Goal: Find specific page/section: Find specific page/section

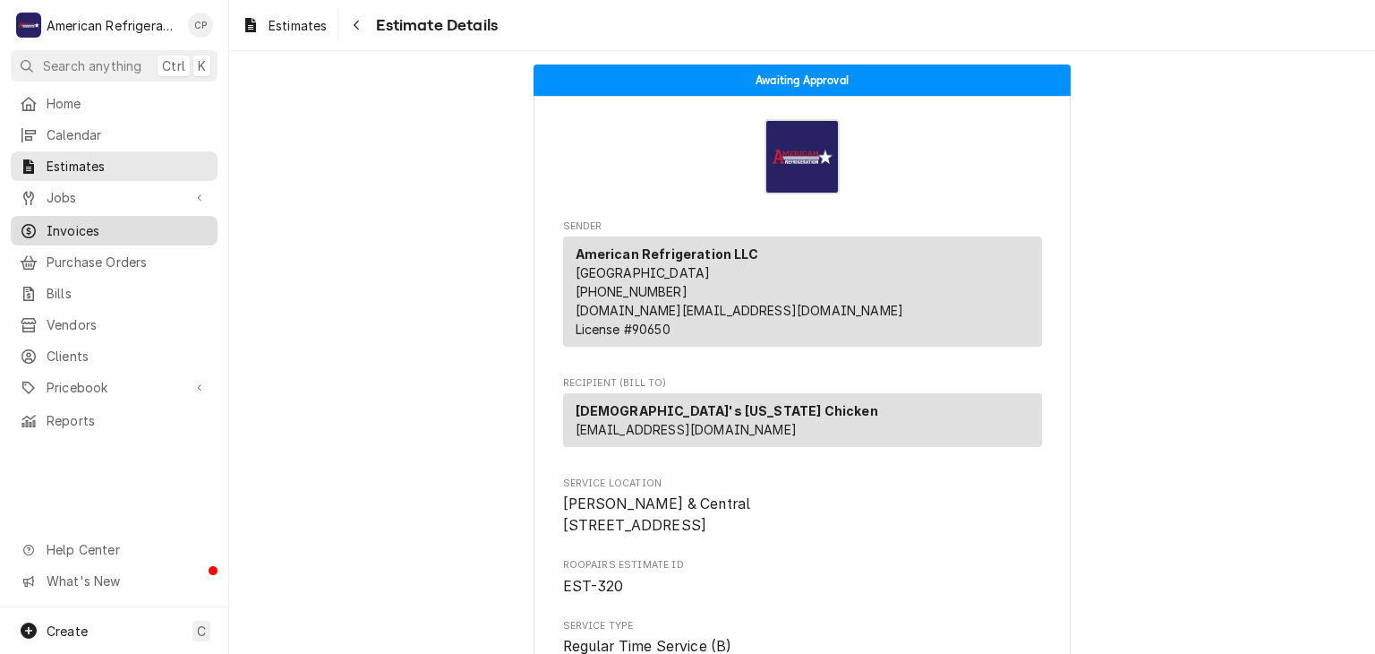
click at [155, 228] on span "Invoices" at bounding box center [128, 230] width 162 height 19
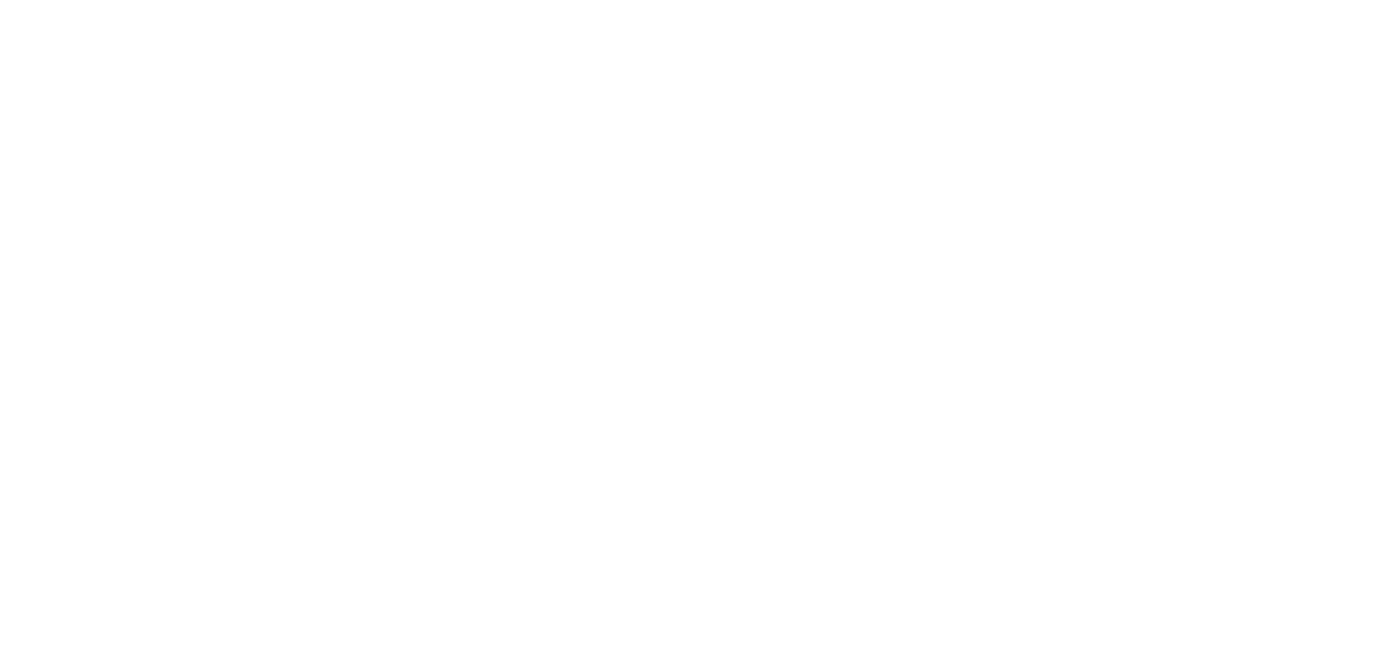
click at [1200, 88] on div "Dynamic Content Wrapper" at bounding box center [687, 327] width 1375 height 654
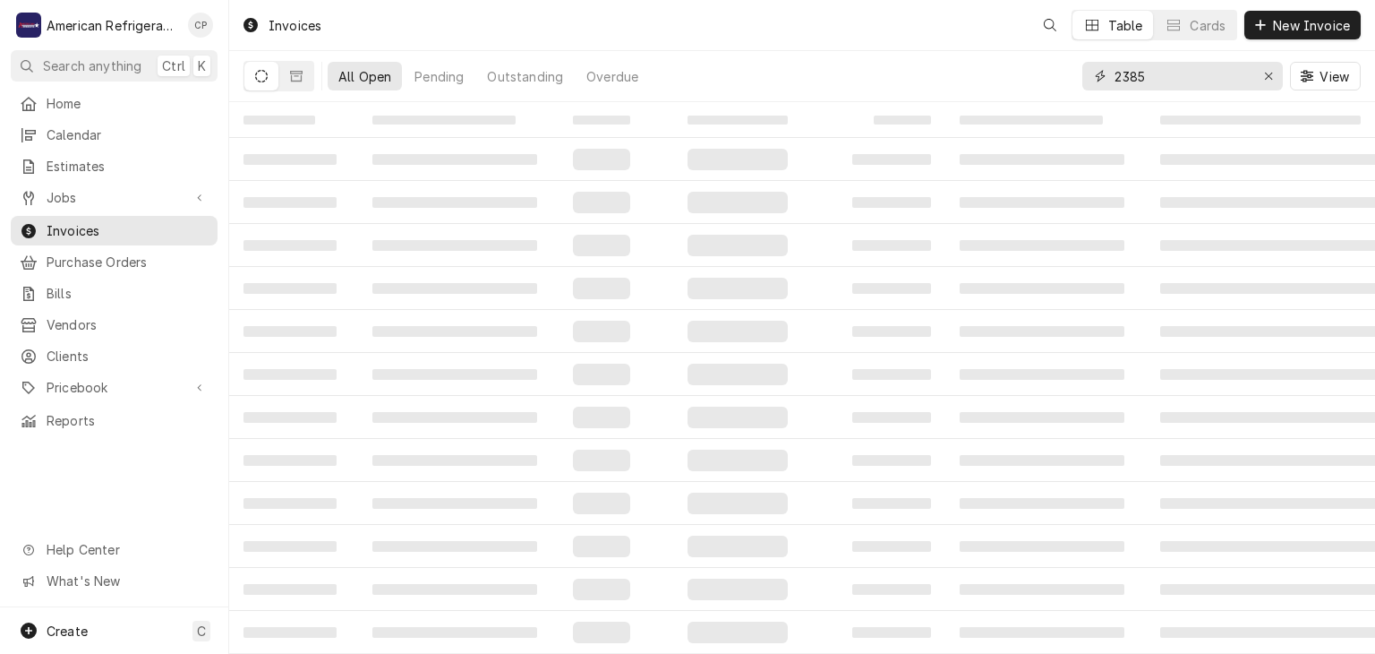
click at [1186, 81] on input "2385" at bounding box center [1182, 76] width 134 height 29
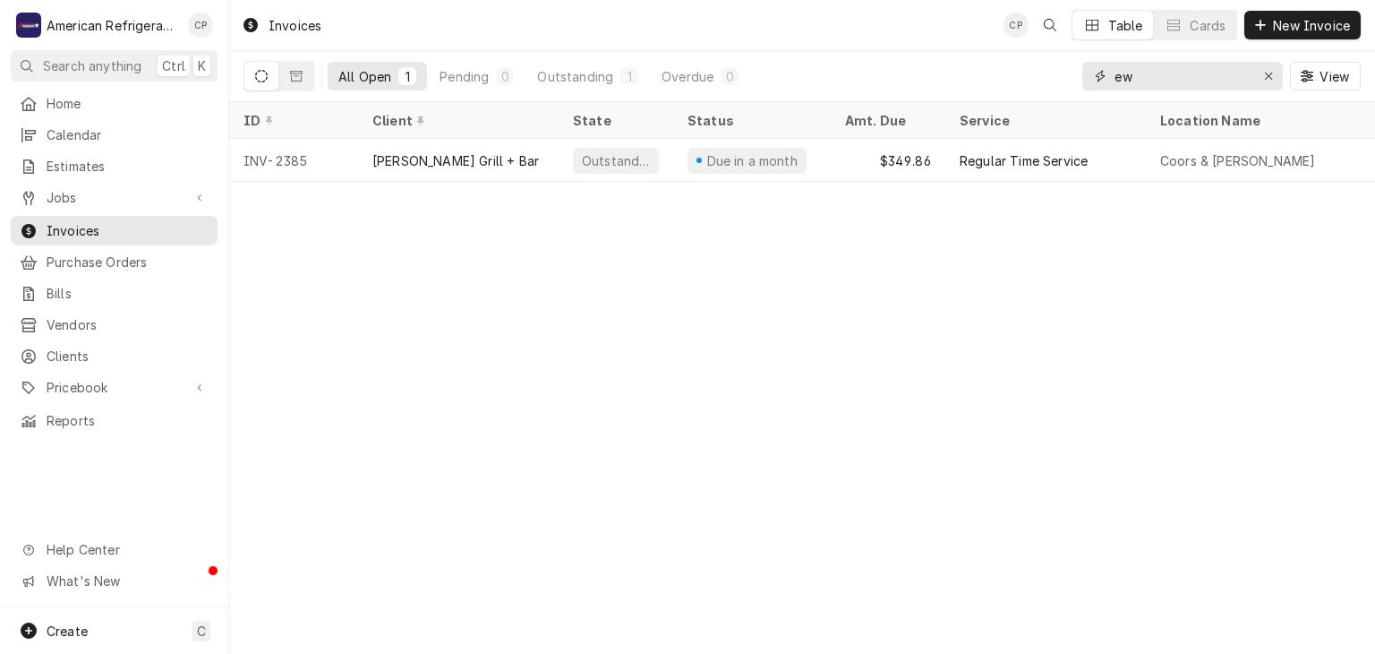
type input "e"
type input "r"
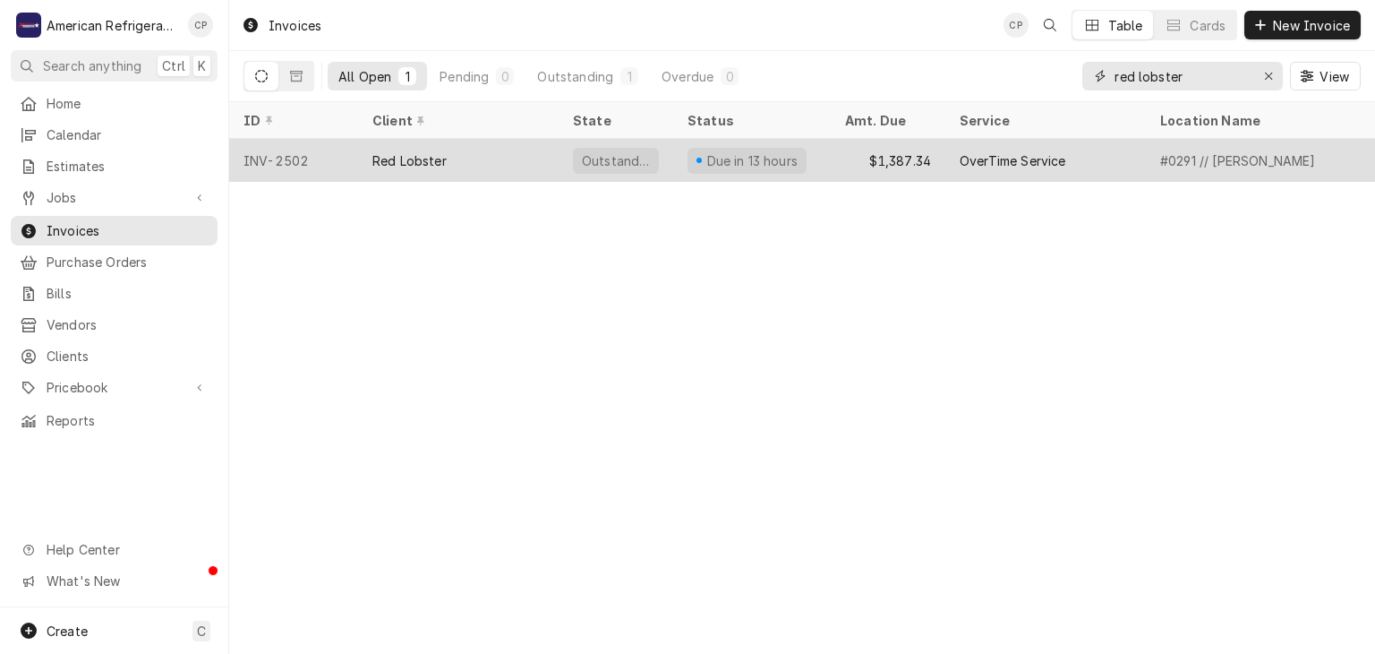
type input "red lobster"
click at [397, 151] on div "Red Lobster" at bounding box center [409, 160] width 74 height 19
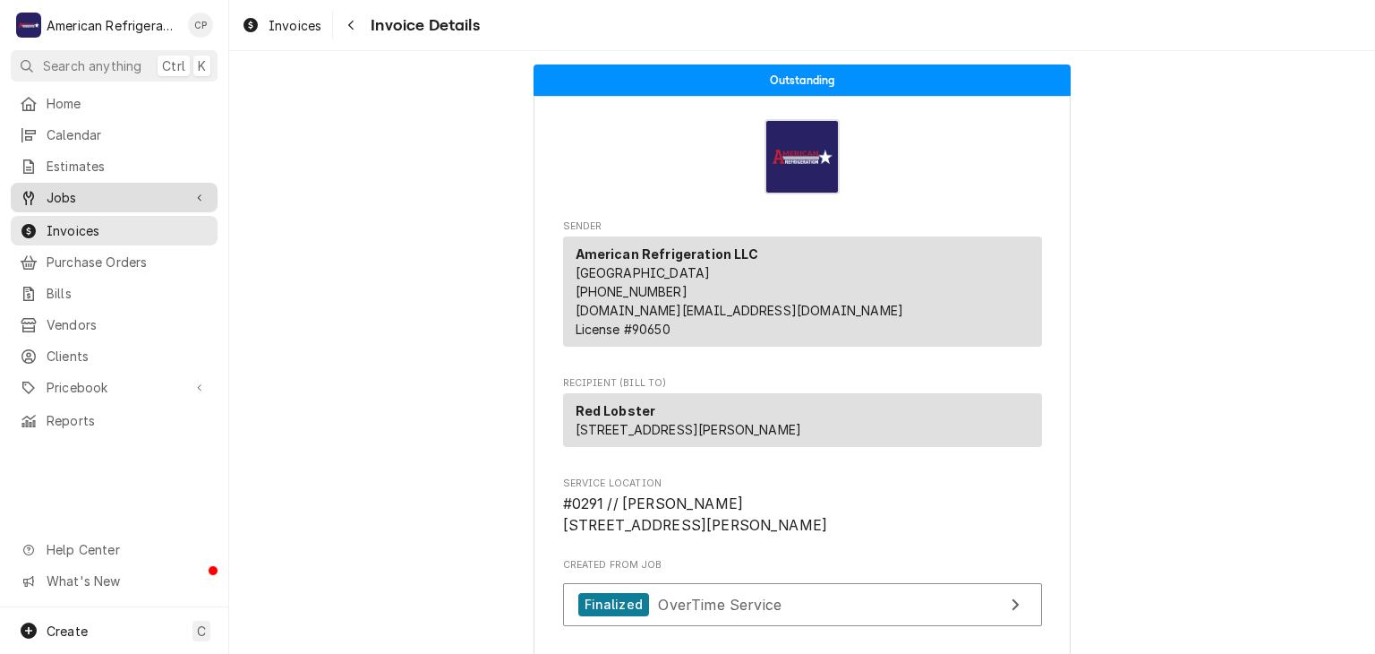
click at [169, 192] on span "Jobs" at bounding box center [114, 197] width 135 height 19
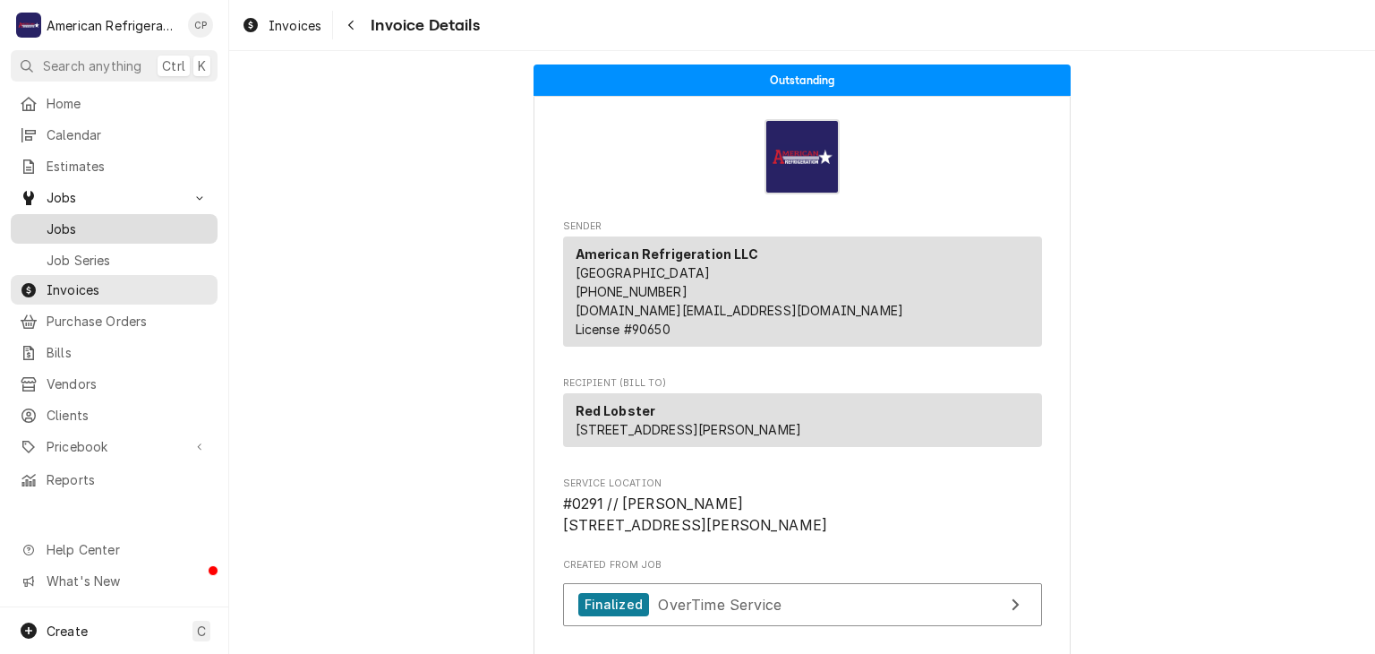
click at [191, 219] on span "Jobs" at bounding box center [128, 228] width 162 height 19
